Goal: Navigation & Orientation: Go to known website

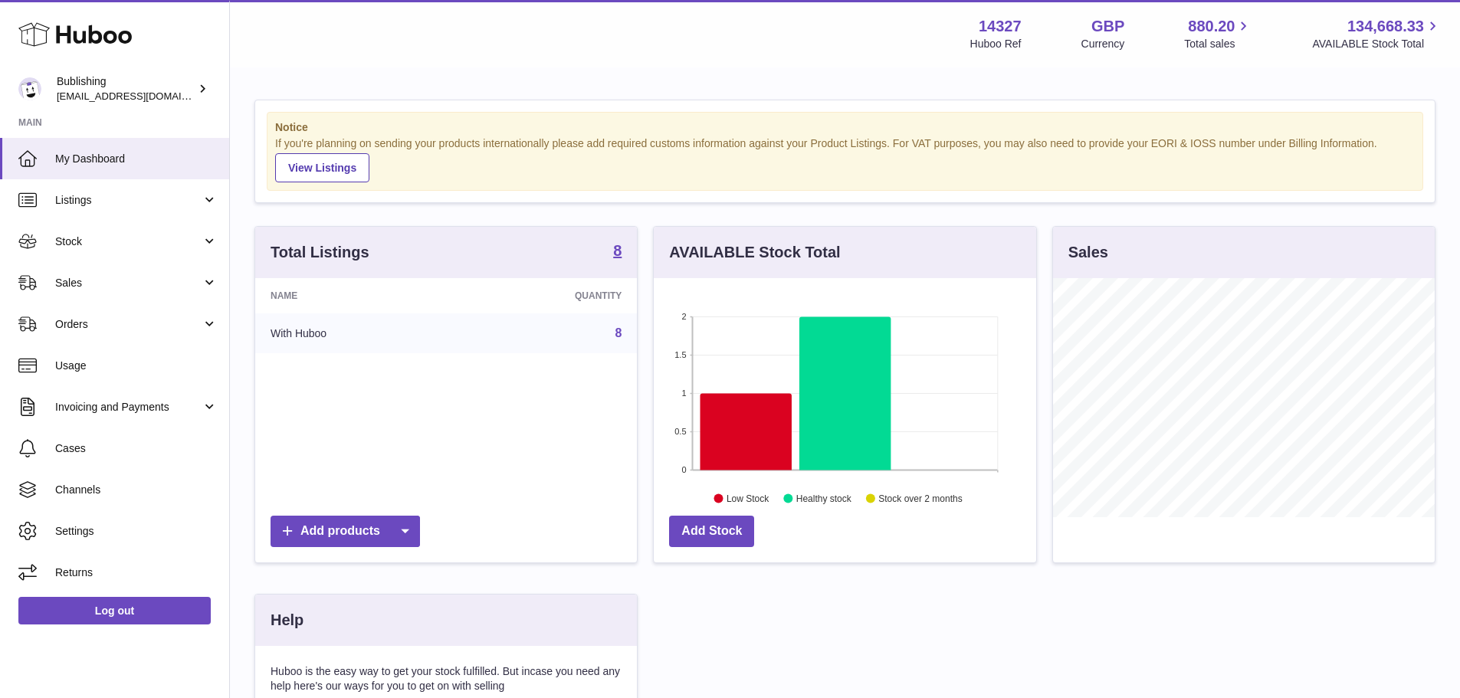
scroll to position [239, 383]
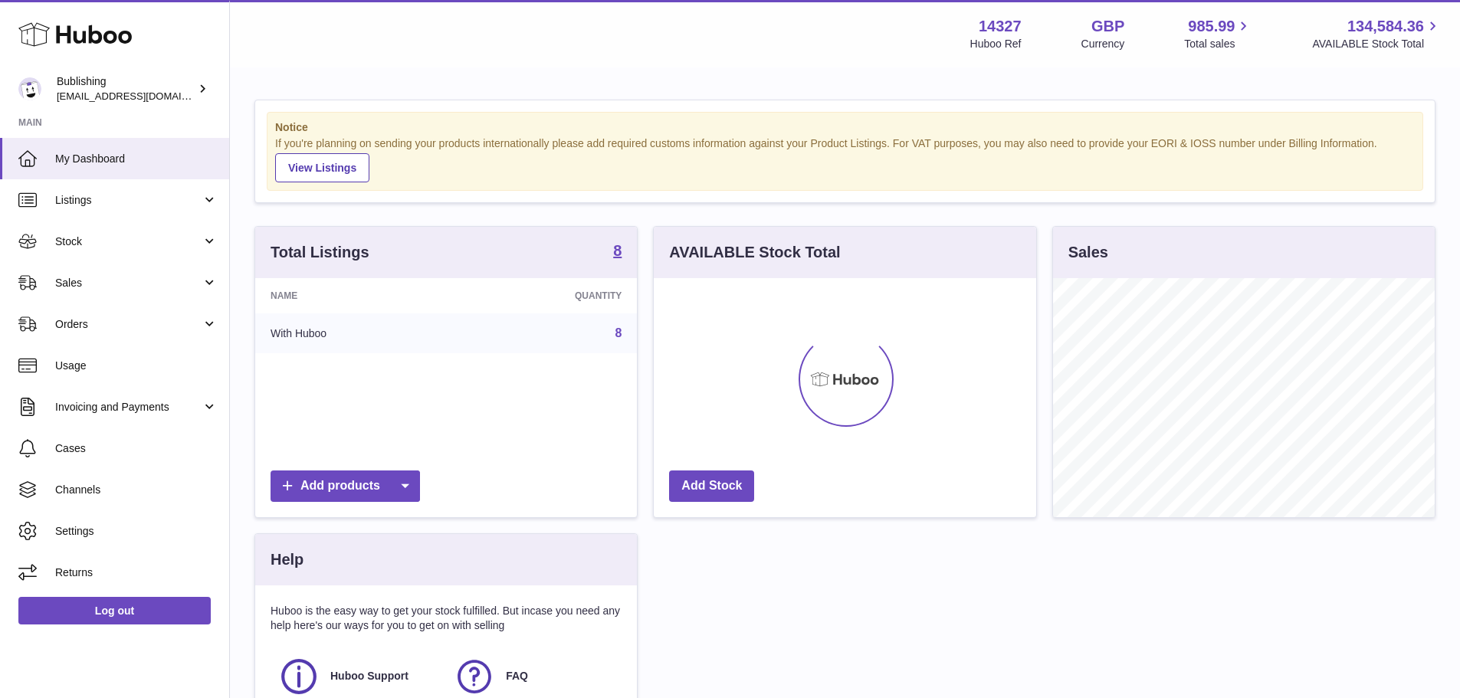
scroll to position [239, 383]
